Goal: Information Seeking & Learning: Check status

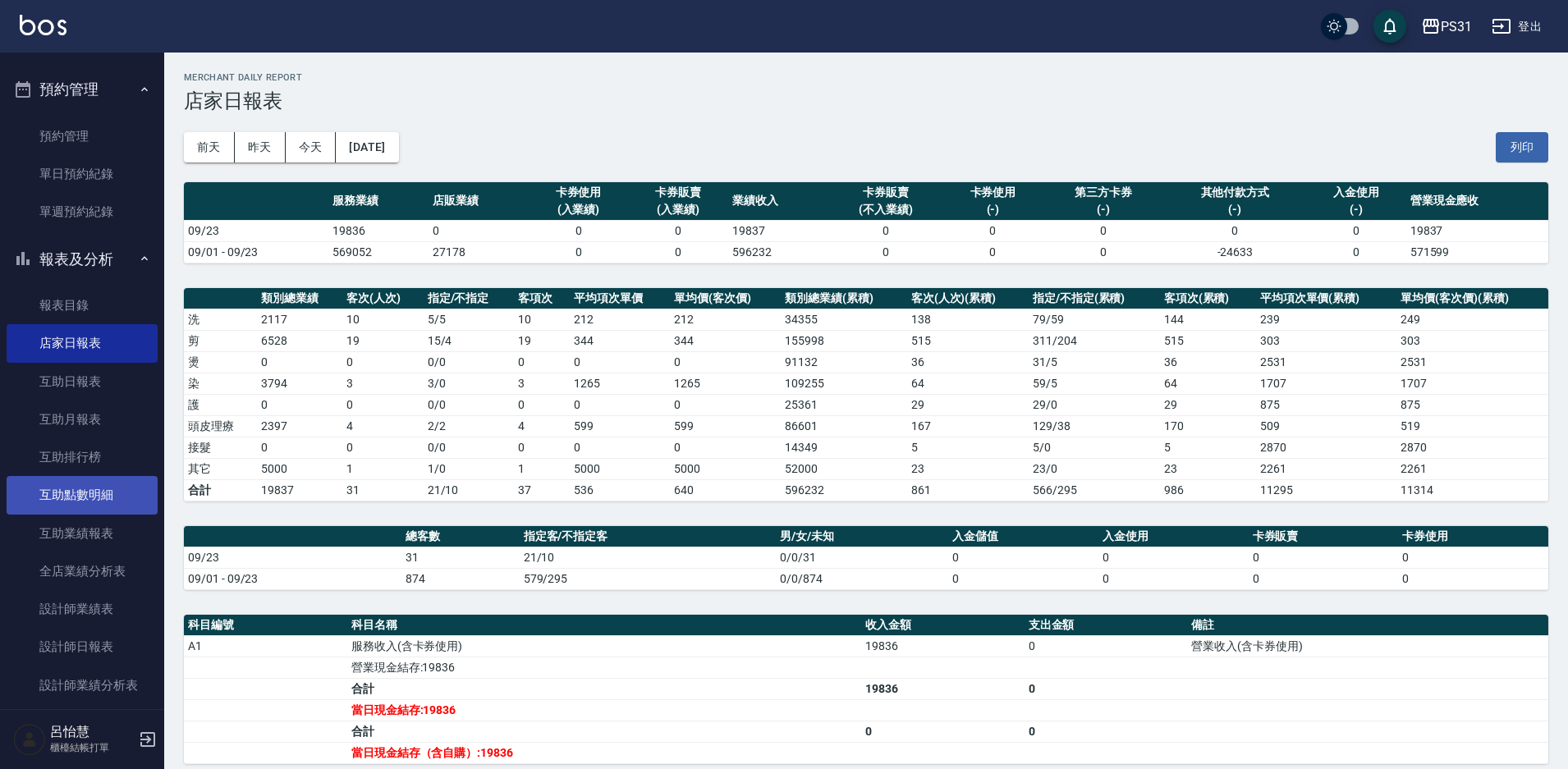
scroll to position [411, 0]
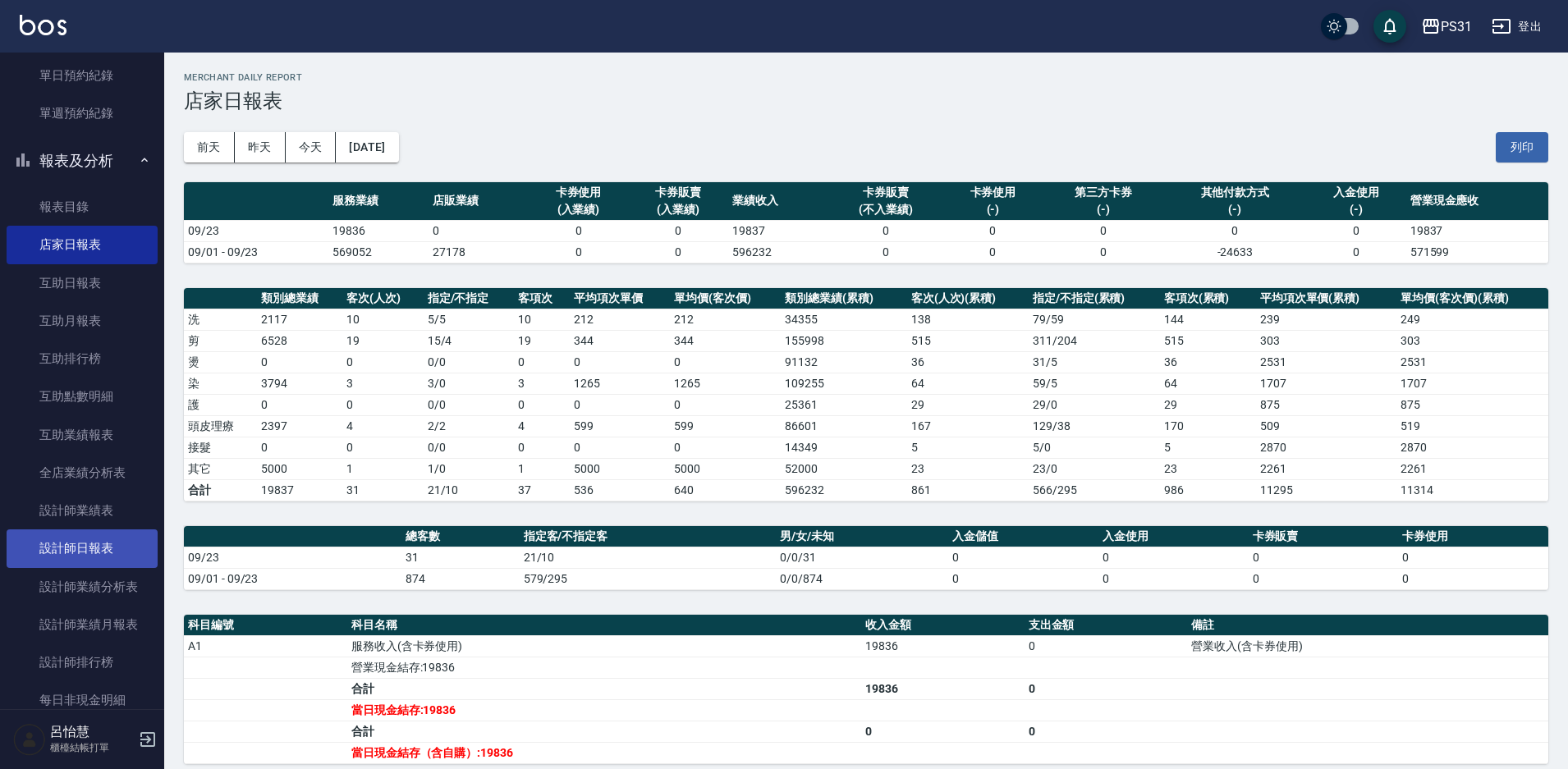
click at [75, 548] on link "設計師日報表" at bounding box center [82, 548] width 151 height 38
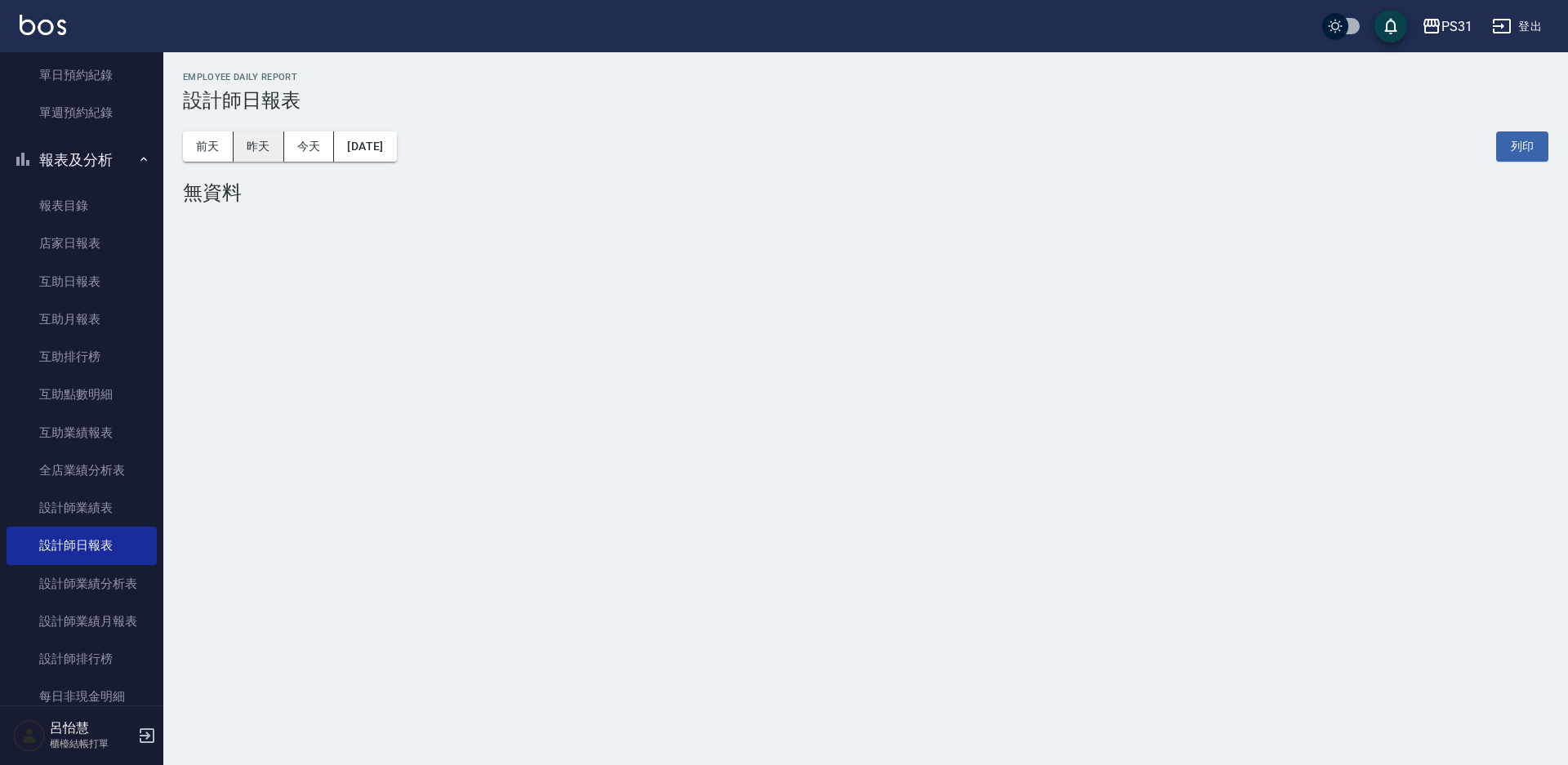
click at [244, 154] on button "昨天" at bounding box center [259, 146] width 50 height 30
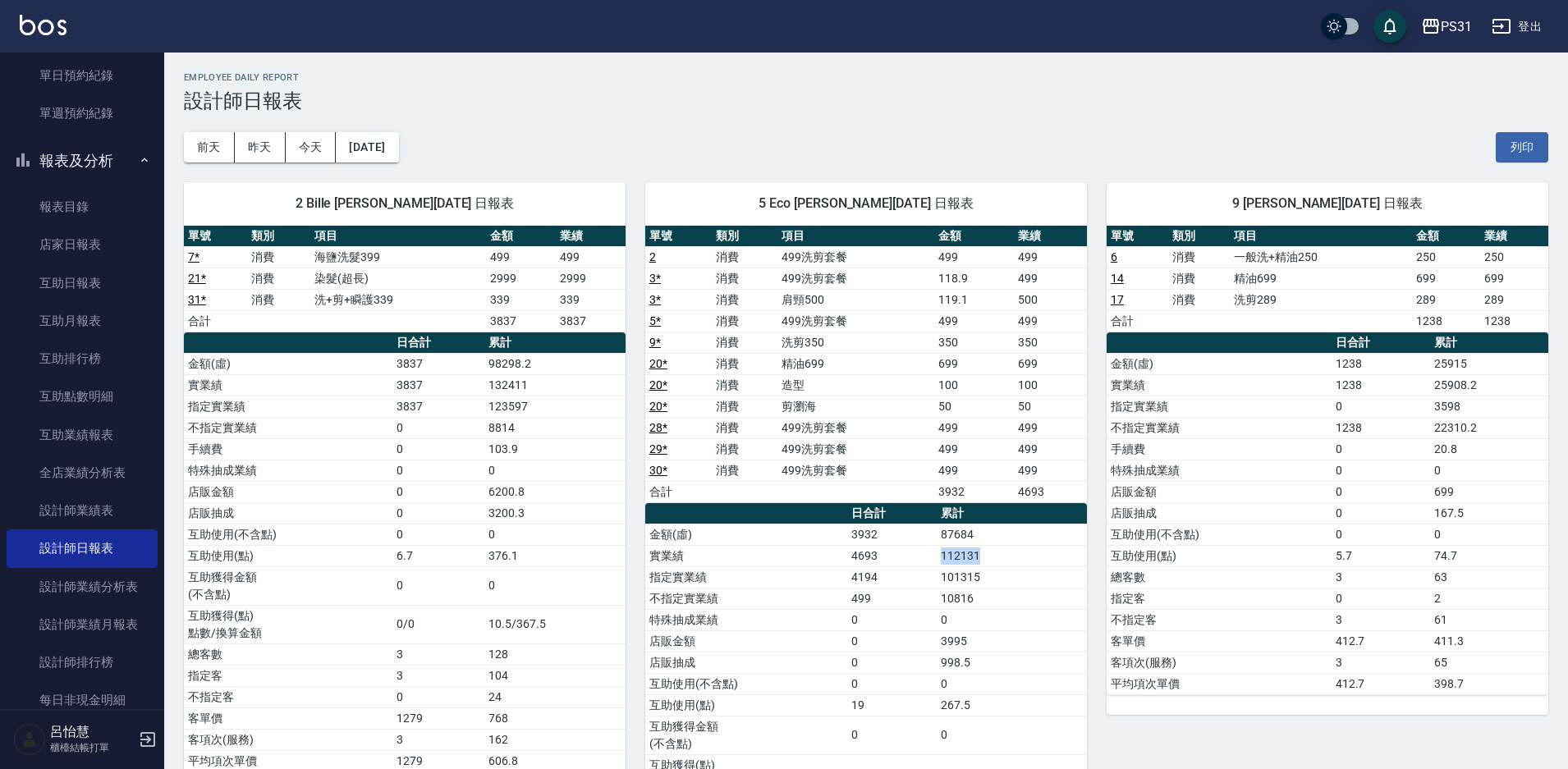
drag, startPoint x: 937, startPoint y: 554, endPoint x: 1019, endPoint y: 553, distance: 82.0
click at [1018, 553] on td "112131" at bounding box center [1011, 556] width 150 height 21
click at [1019, 553] on td "112131" at bounding box center [1011, 556] width 150 height 21
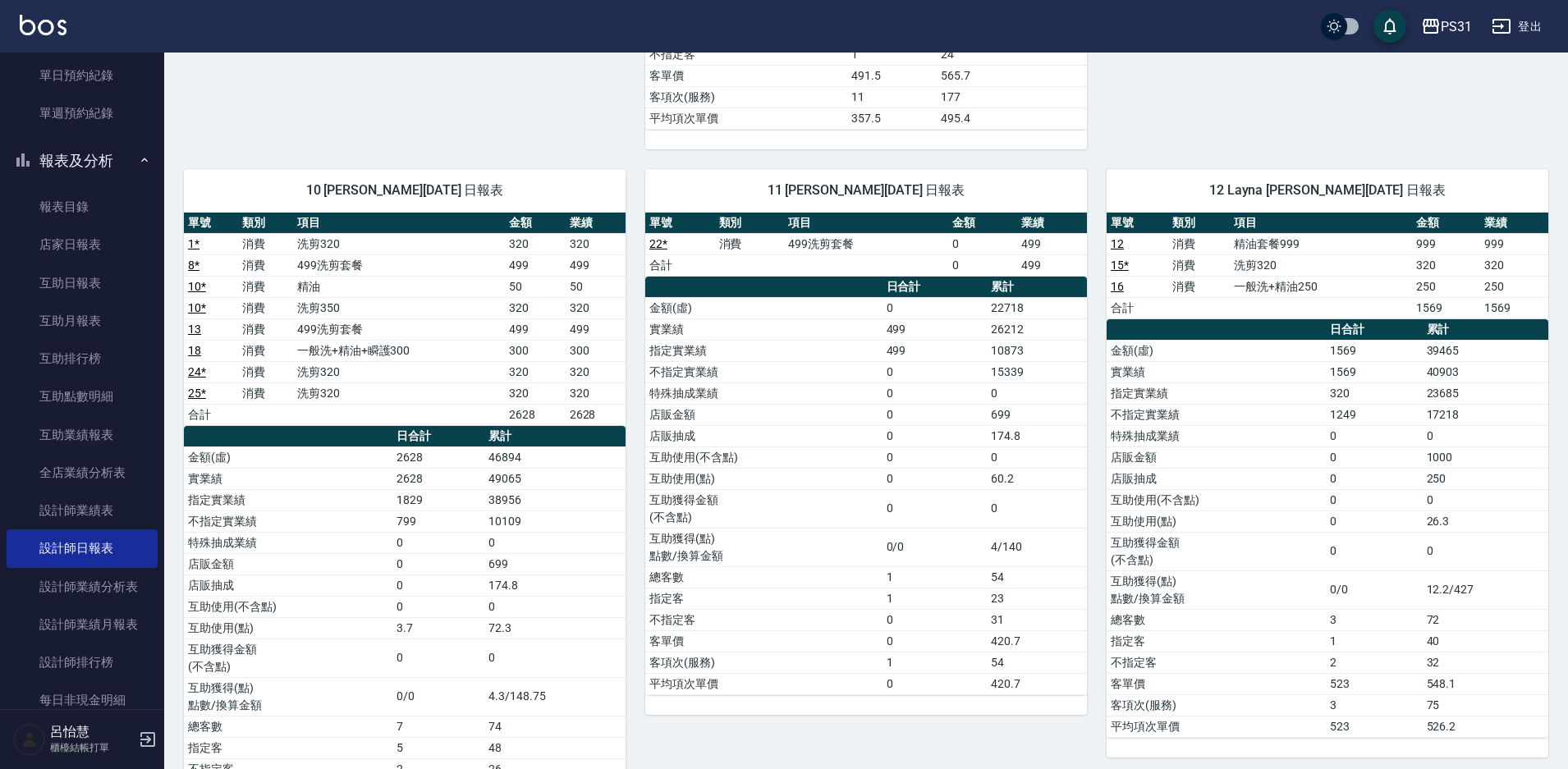
scroll to position [821, 0]
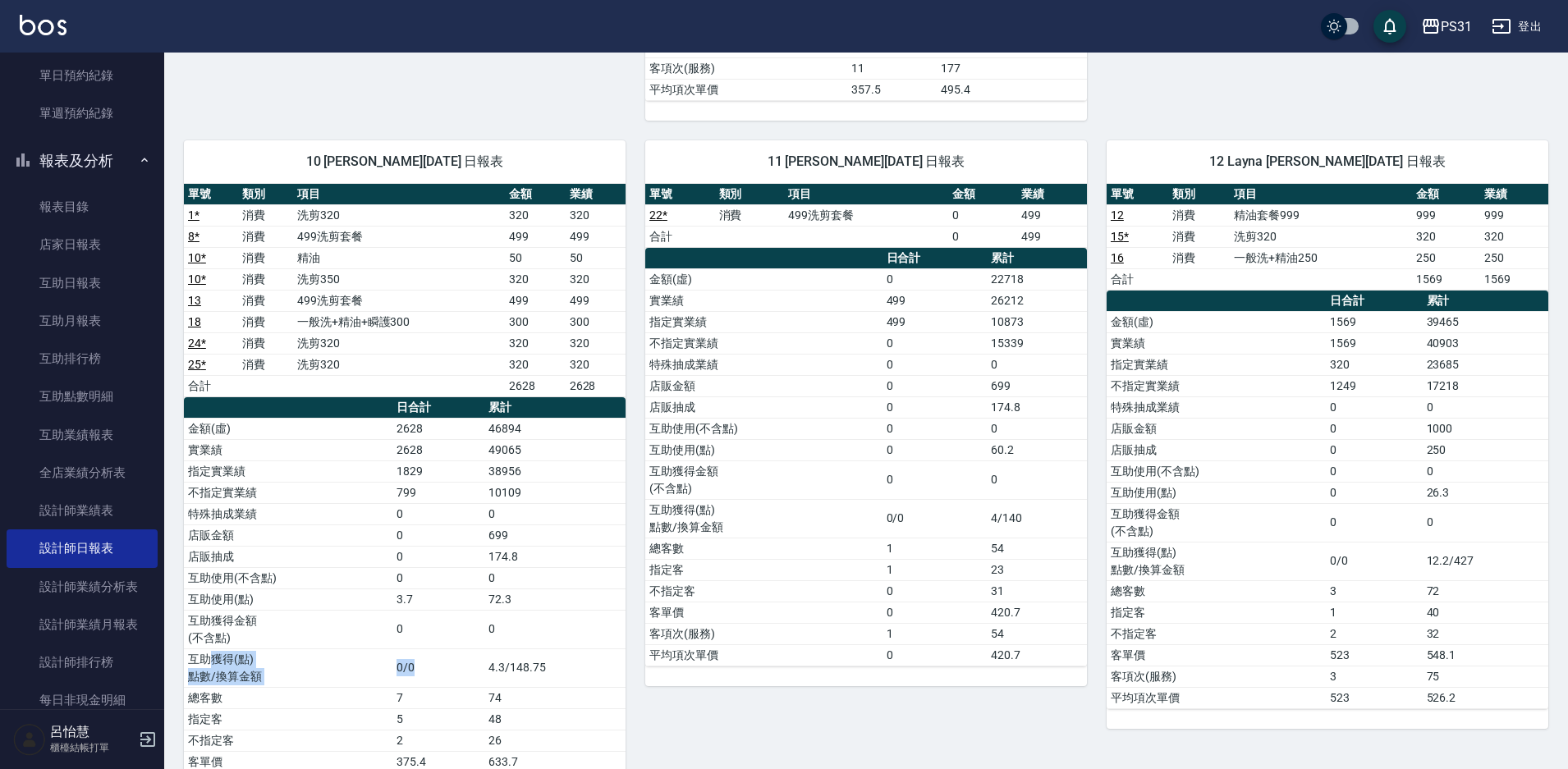
drag, startPoint x: 266, startPoint y: 653, endPoint x: 485, endPoint y: 656, distance: 219.0
click at [485, 655] on tr "互助獲得(點) 點數/換算金額 0/0 4.3/148.75" at bounding box center [405, 668] width 442 height 39
click at [527, 678] on td "4.3/148.75" at bounding box center [555, 668] width 141 height 39
drag, startPoint x: 439, startPoint y: 604, endPoint x: 511, endPoint y: 607, distance: 72.1
click at [509, 607] on tr "互助使用(點) 3.7 72.3" at bounding box center [405, 600] width 442 height 21
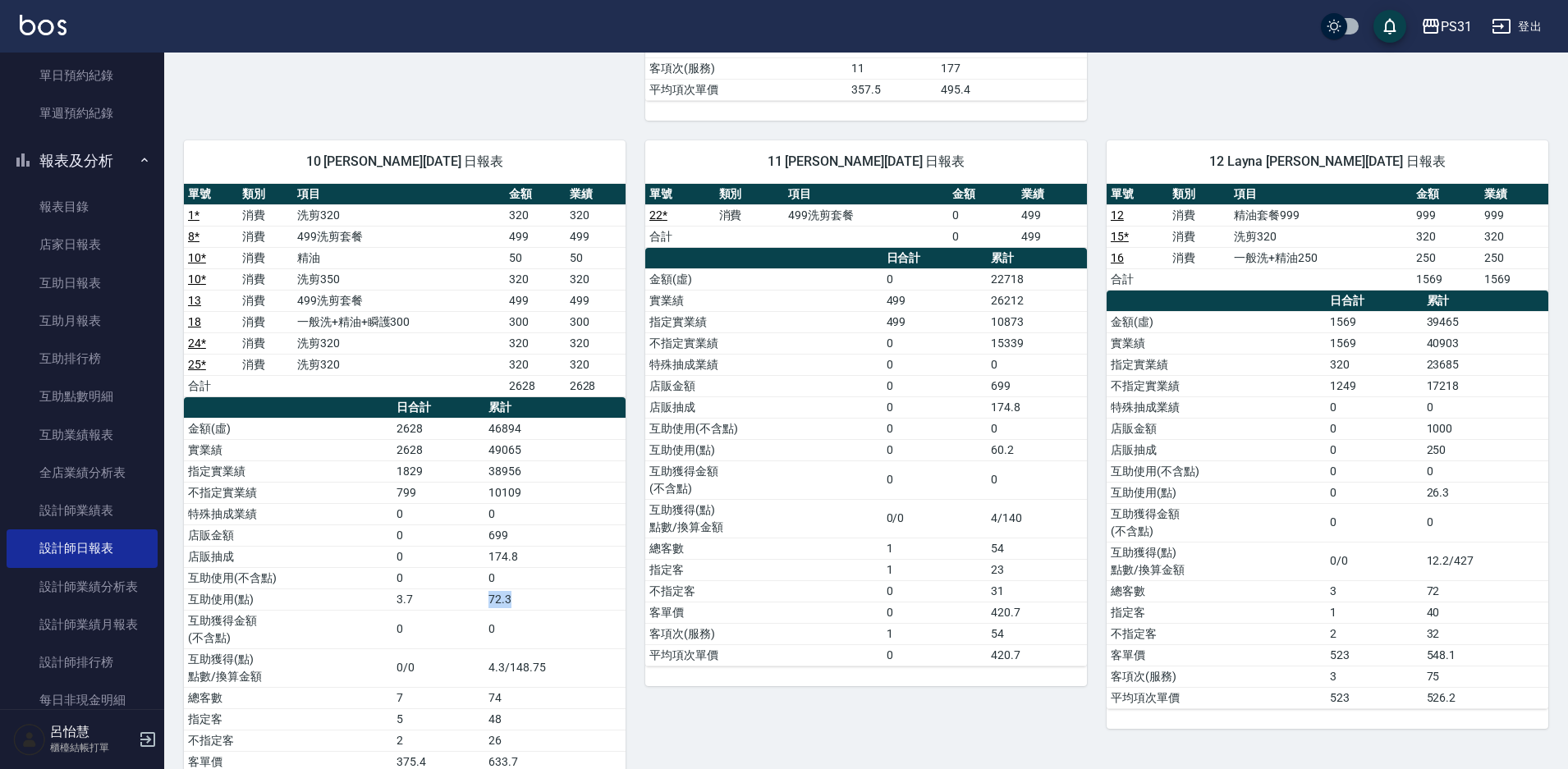
click at [511, 607] on td "72.3" at bounding box center [555, 600] width 141 height 21
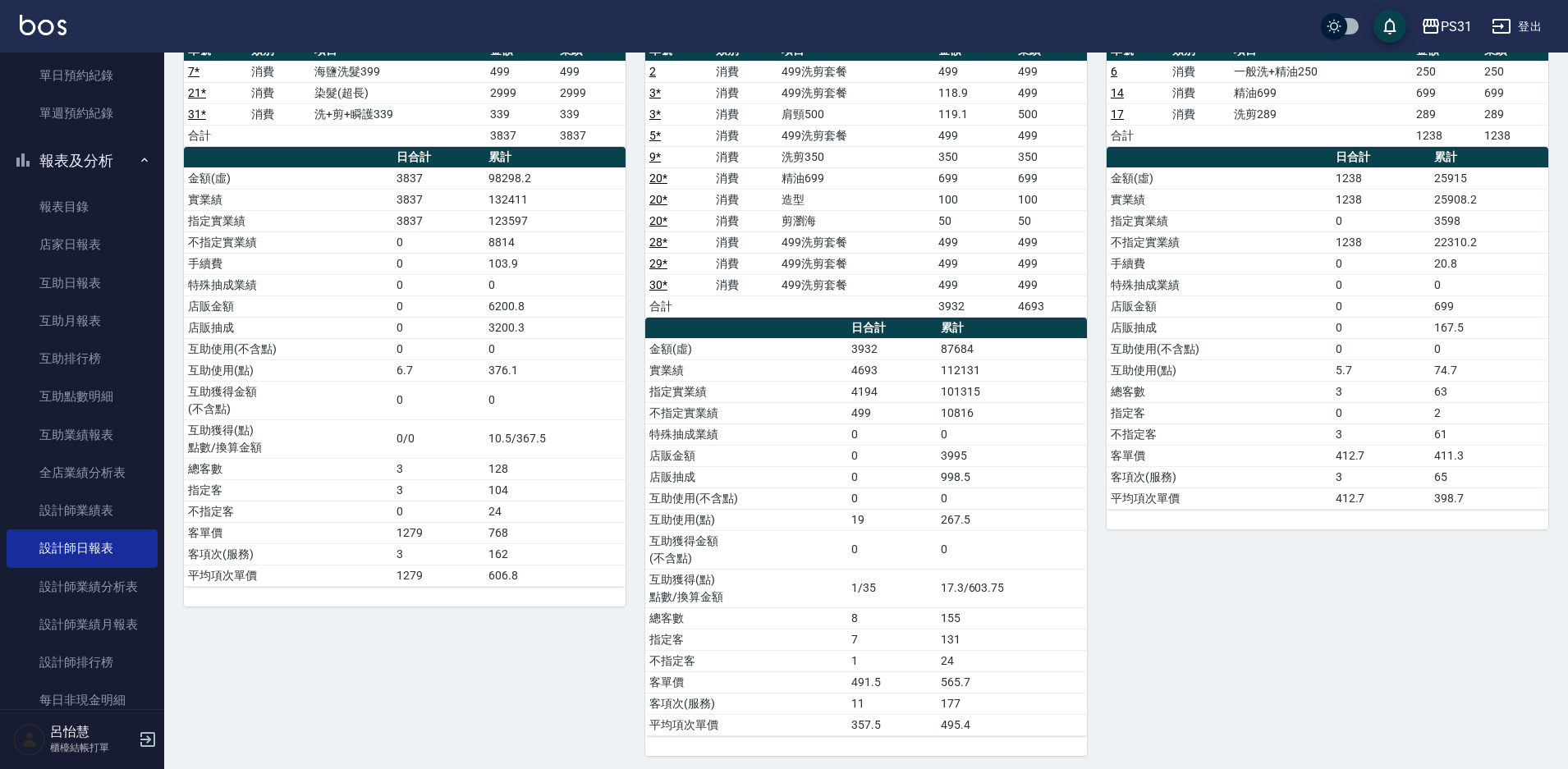
scroll to position [0, 0]
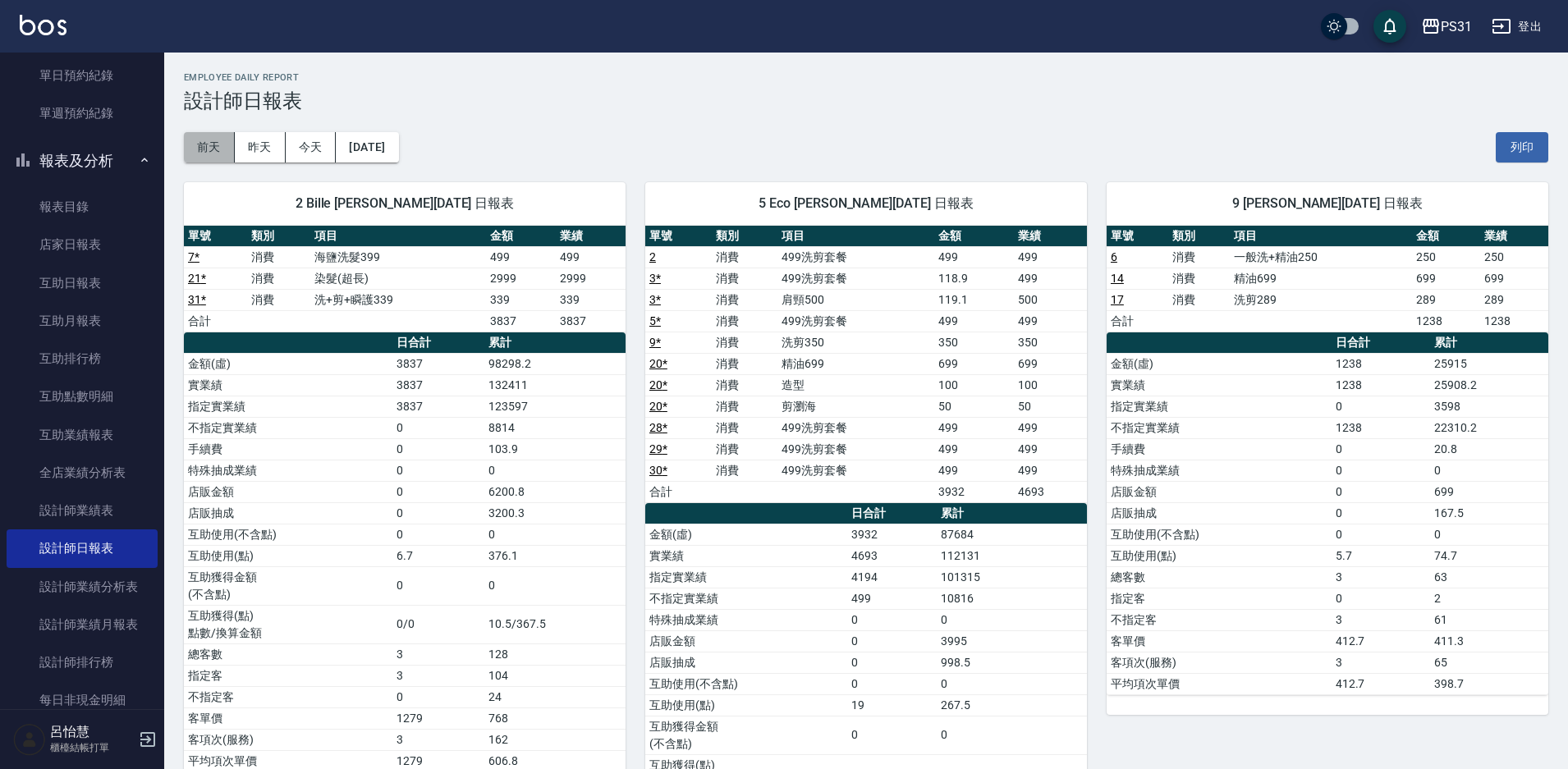
click at [217, 152] on button "前天" at bounding box center [209, 147] width 51 height 30
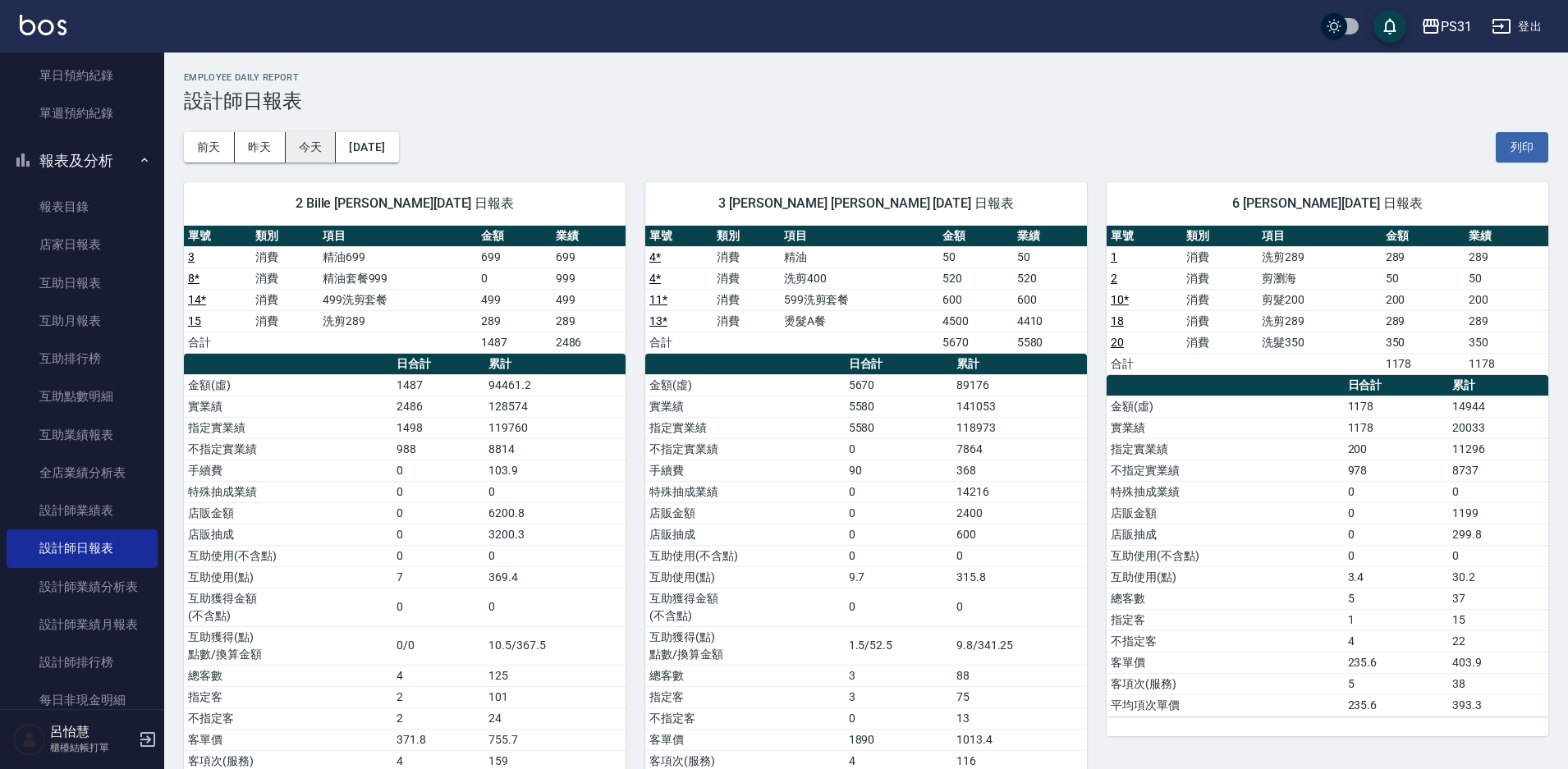
click at [302, 151] on button "今天" at bounding box center [310, 147] width 51 height 30
